Goal: Task Accomplishment & Management: Manage account settings

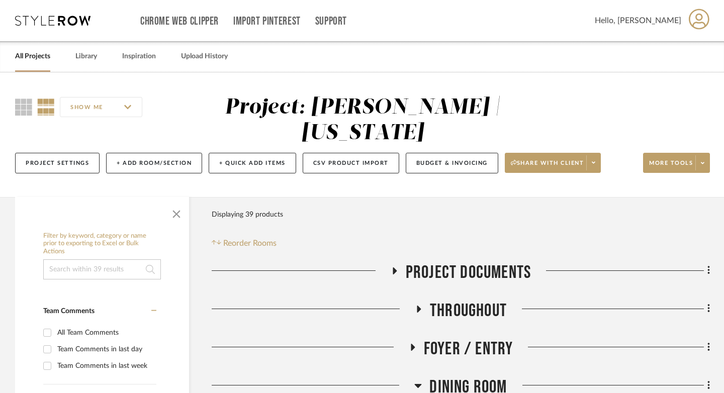
click at [35, 56] on link "All Projects" at bounding box center [32, 57] width 35 height 14
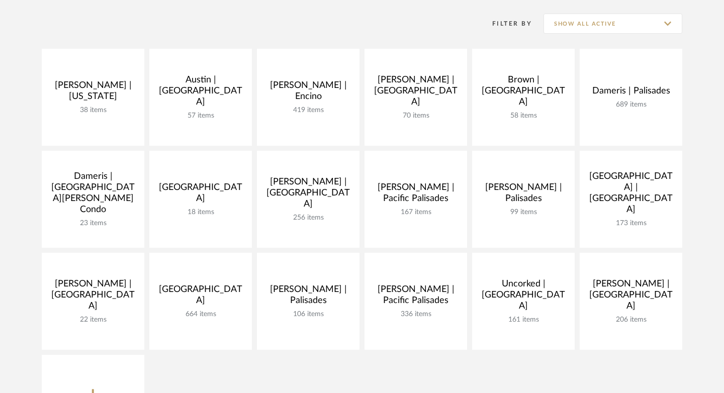
scroll to position [152, 0]
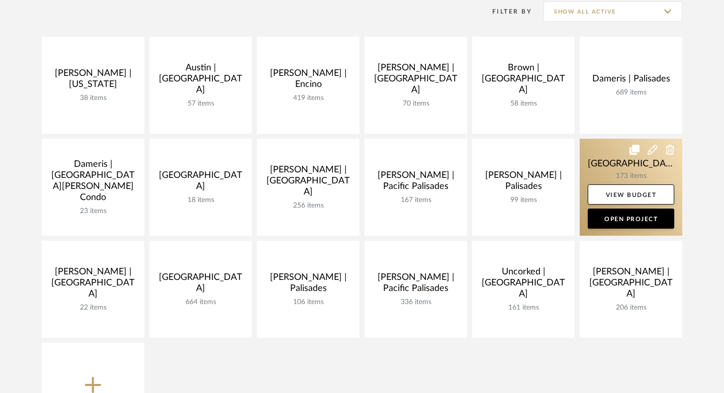
click at [602, 168] on link at bounding box center [631, 187] width 103 height 97
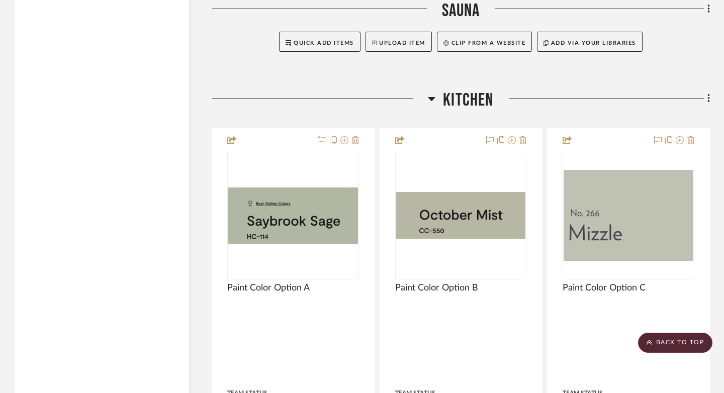
scroll to position [6035, 0]
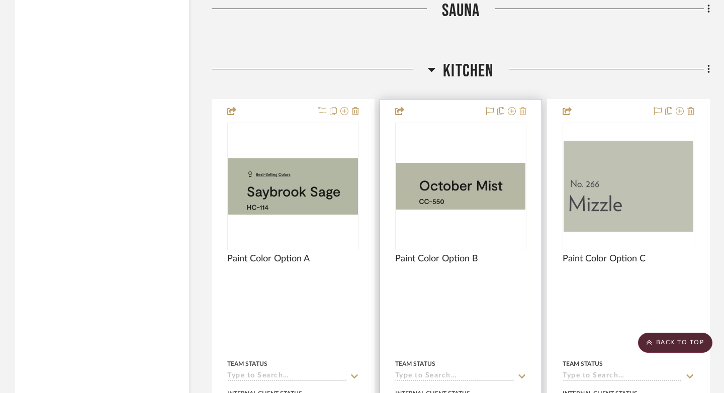
click at [524, 107] on icon at bounding box center [523, 111] width 7 height 8
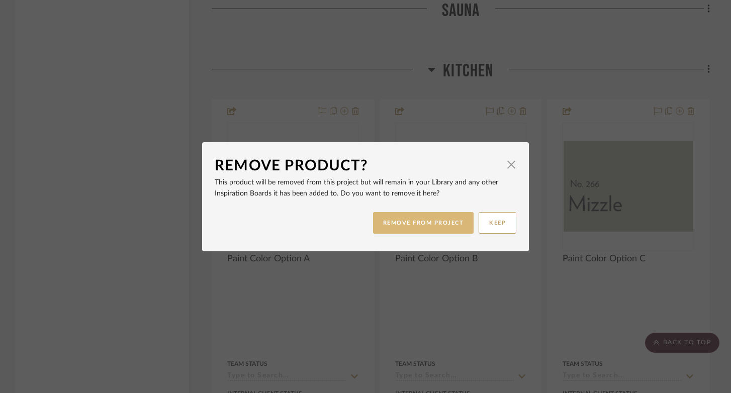
click at [430, 219] on button "REMOVE FROM PROJECT" at bounding box center [423, 223] width 101 height 22
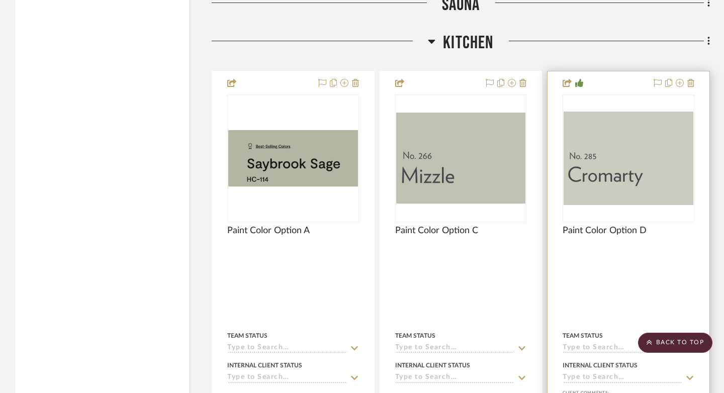
scroll to position [6063, 0]
click at [689, 79] on icon at bounding box center [691, 83] width 7 height 8
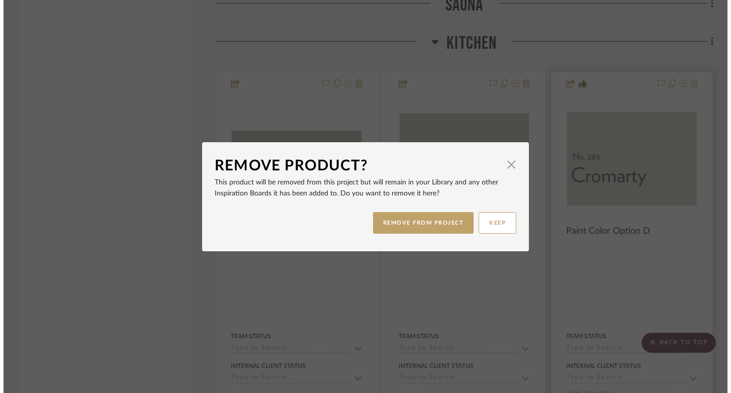
scroll to position [0, 0]
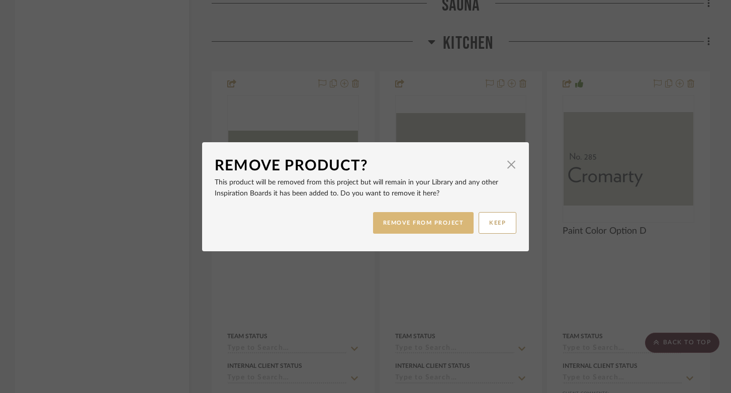
click at [385, 226] on button "REMOVE FROM PROJECT" at bounding box center [423, 223] width 101 height 22
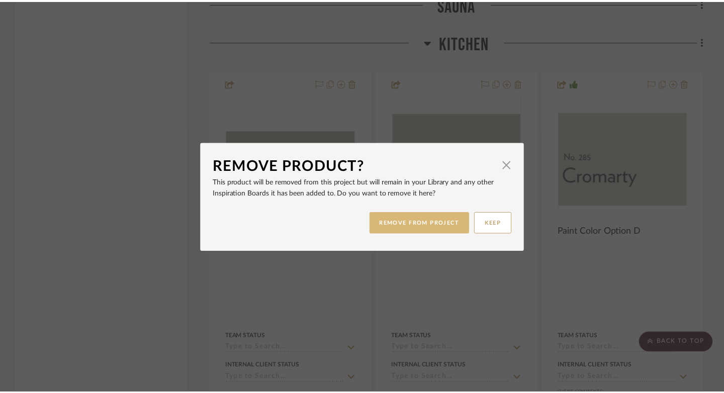
scroll to position [6063, 0]
